Goal: Task Accomplishment & Management: Use online tool/utility

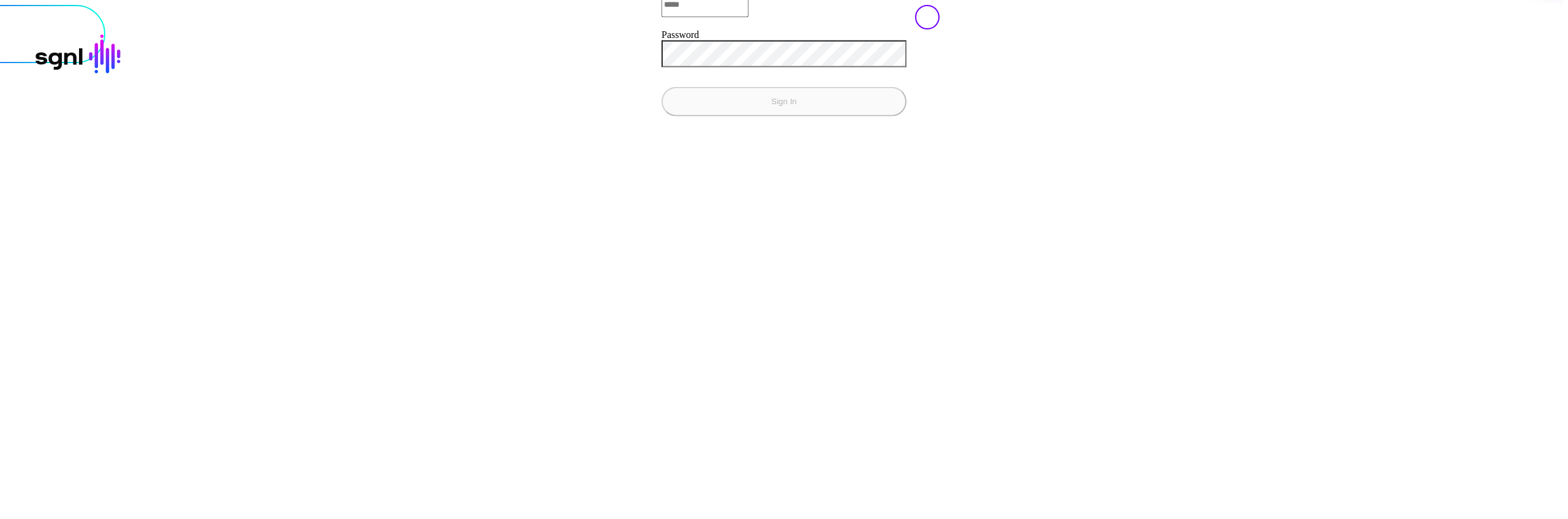
type input "**********"
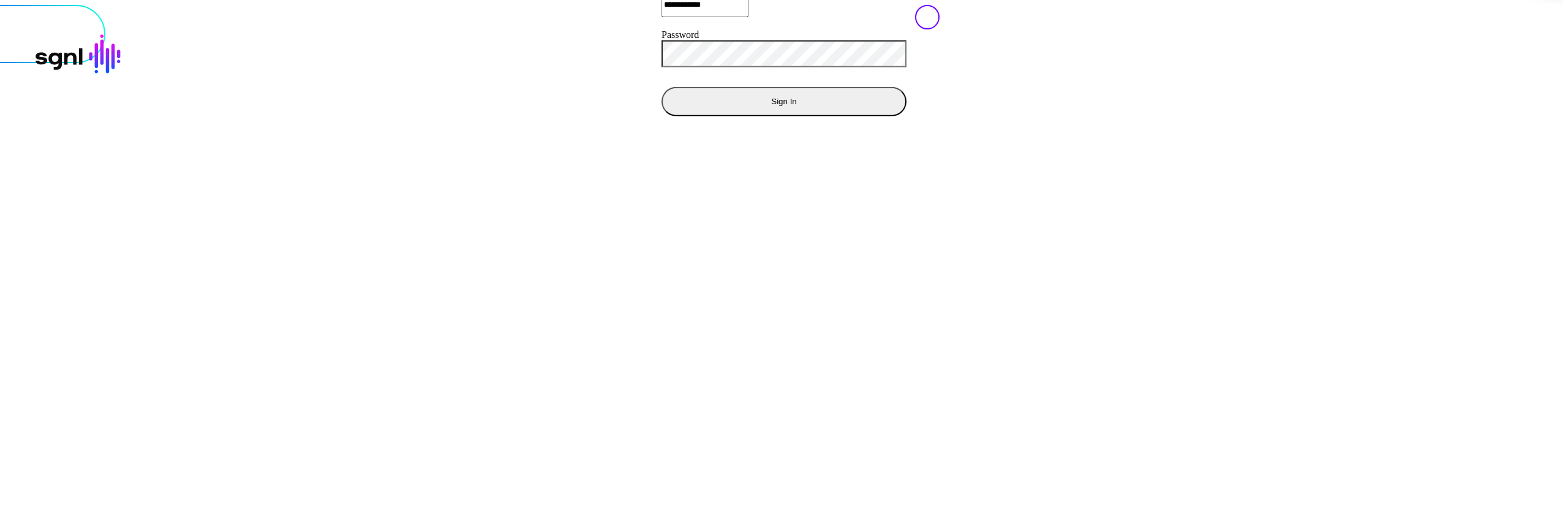
click at [661, 116] on button "Sign In" at bounding box center [783, 100] width 245 height 29
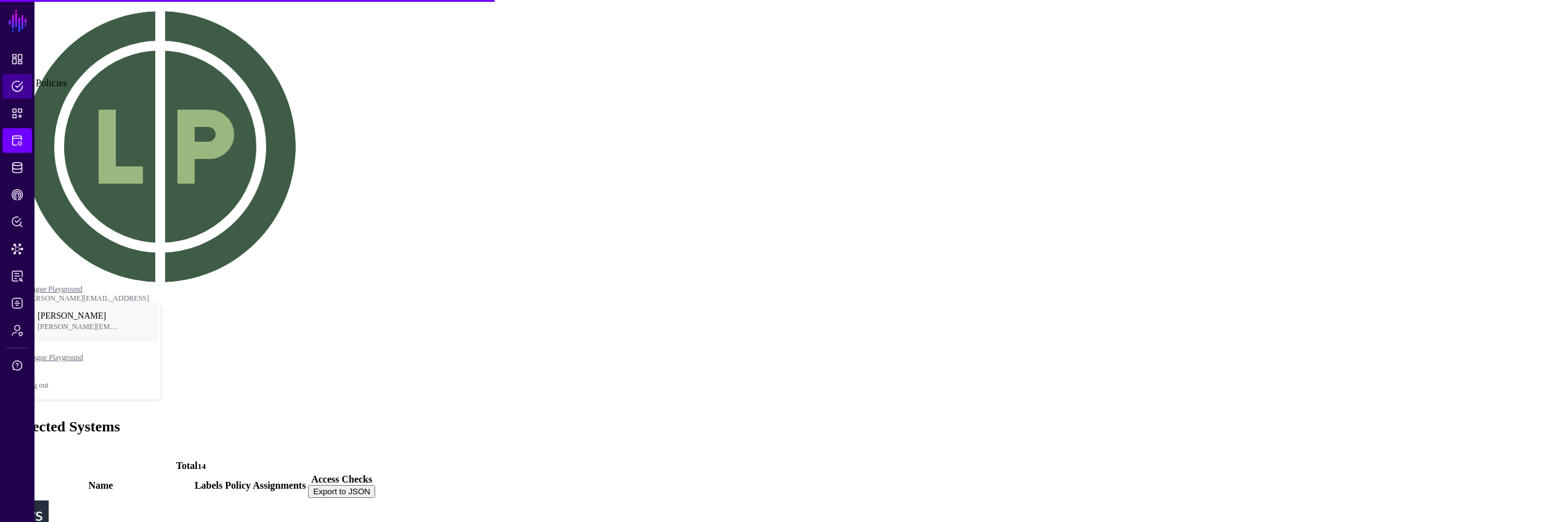
click at [15, 92] on span "Policies" at bounding box center [17, 86] width 12 height 12
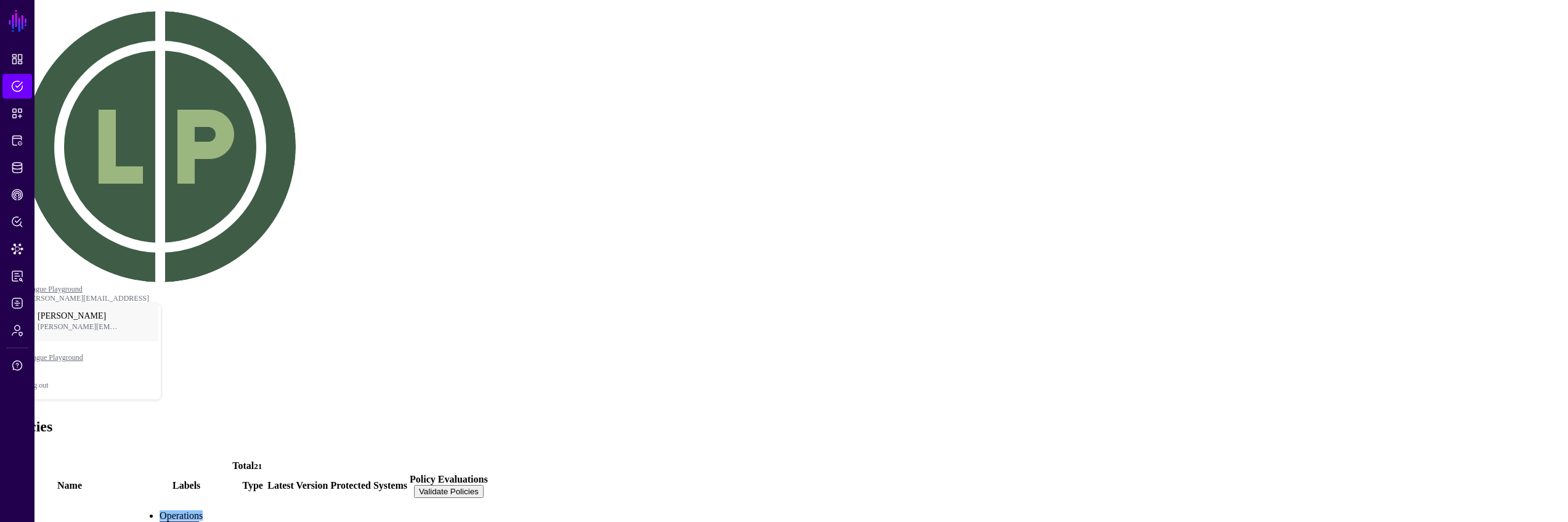
click at [176, 447] on div "Add" at bounding box center [784, 453] width 1558 height 11
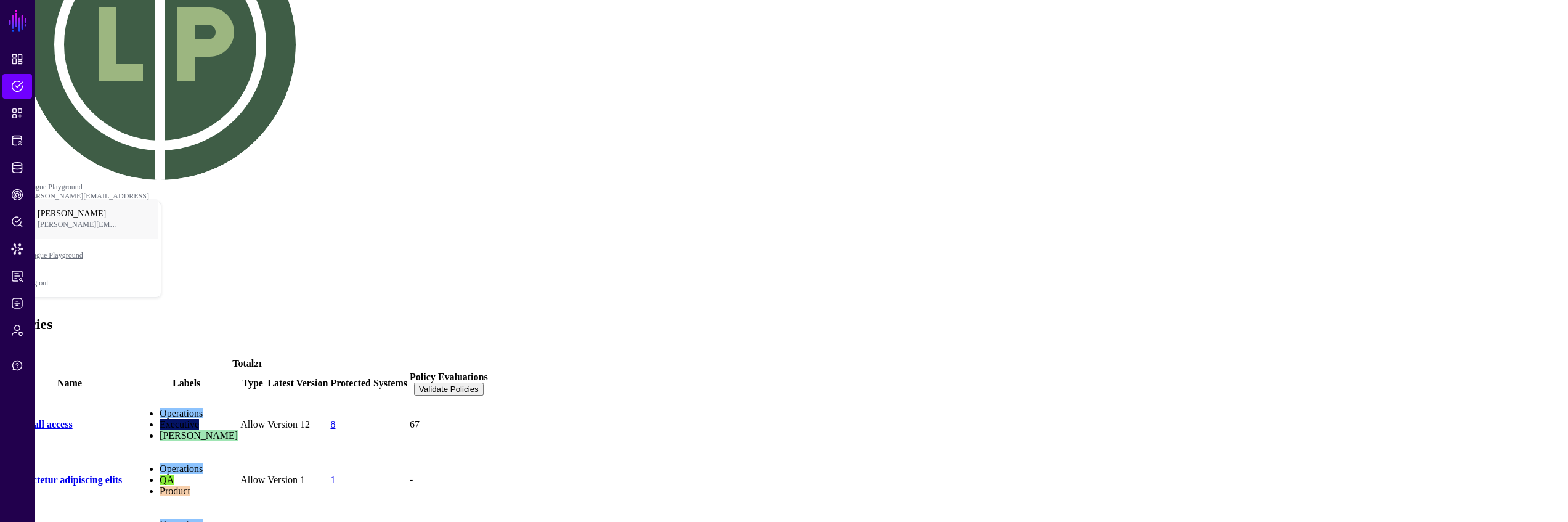
scroll to position [146, 0]
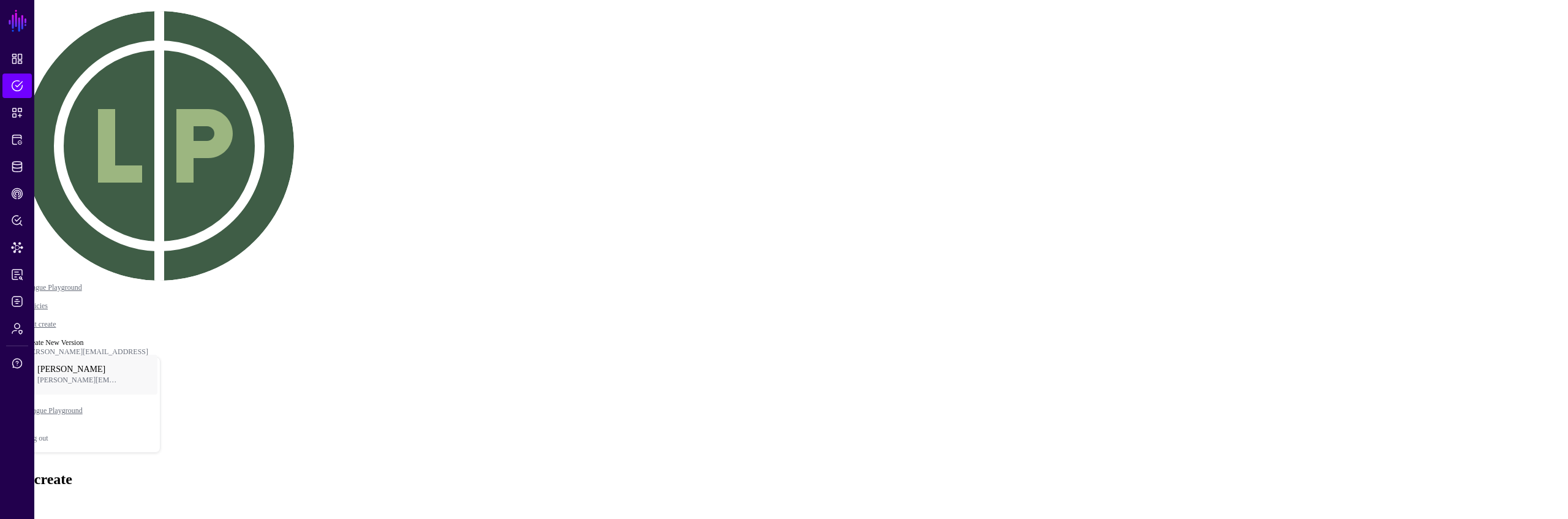
drag, startPoint x: 1358, startPoint y: 34, endPoint x: 1340, endPoint y: 33, distance: 18.0
copy h3 "Policy Snippets"
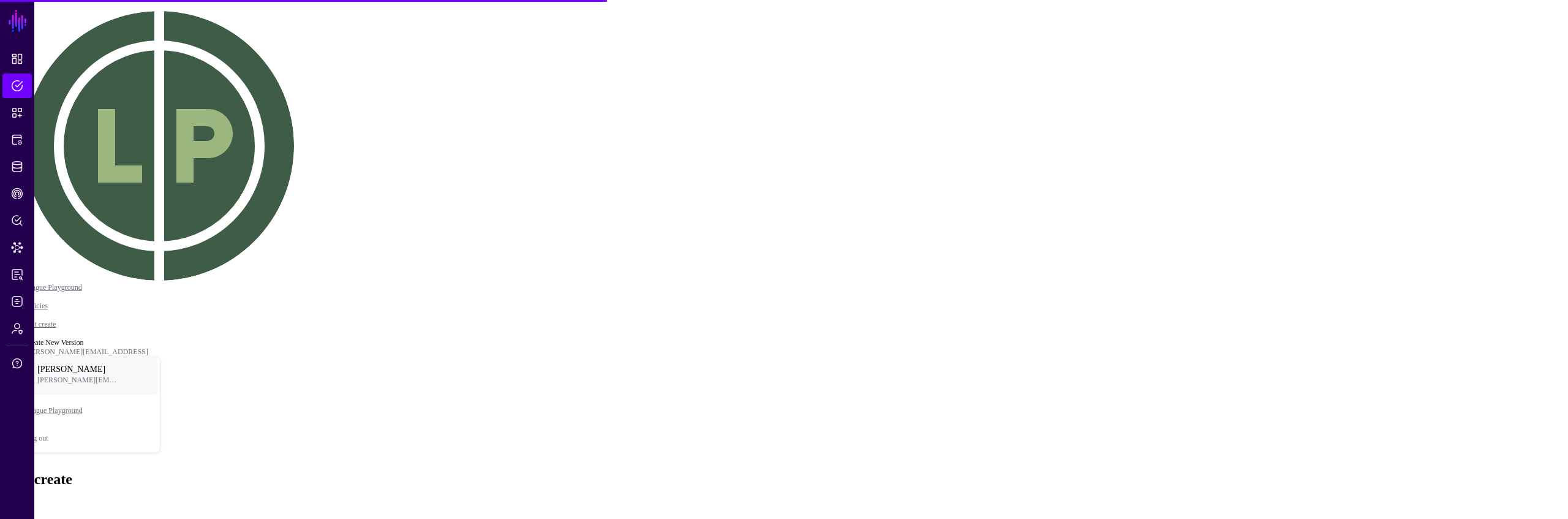
drag, startPoint x: 1005, startPoint y: 193, endPoint x: 1016, endPoint y: 194, distance: 11.0
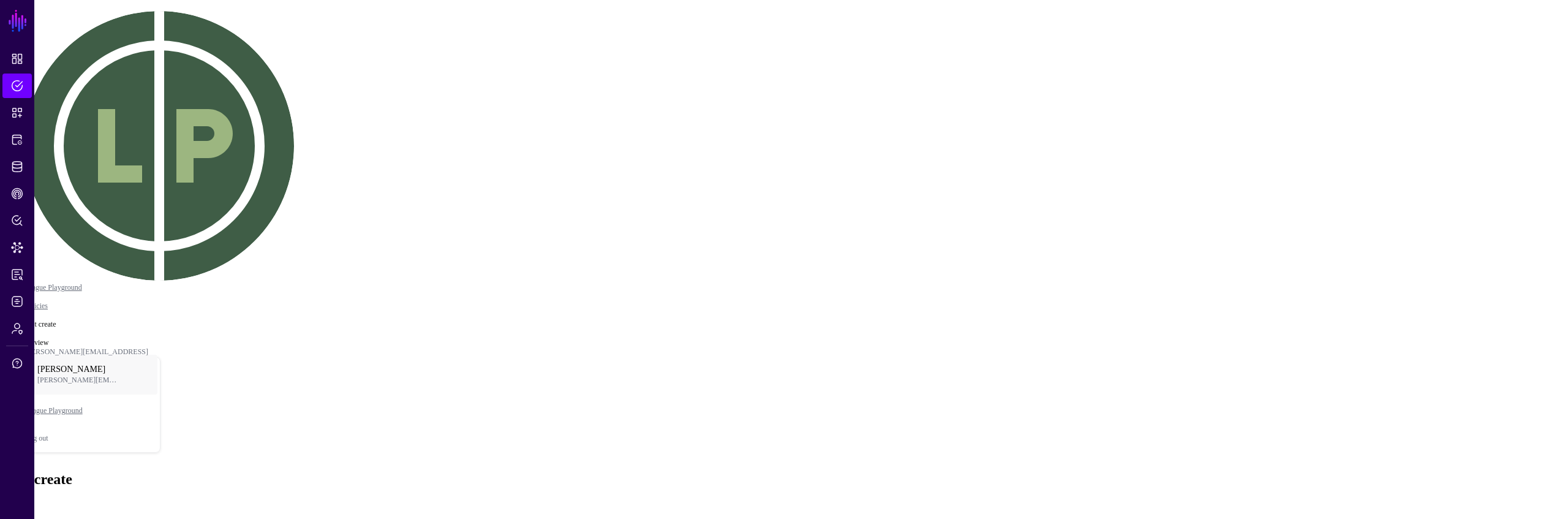
drag, startPoint x: 1305, startPoint y: 226, endPoint x: 1277, endPoint y: 248, distance: 35.6
drag, startPoint x: 1230, startPoint y: 323, endPoint x: 1226, endPoint y: 315, distance: 8.9
drag, startPoint x: 1221, startPoint y: 329, endPoint x: 1243, endPoint y: 342, distance: 25.6
